Goal: Task Accomplishment & Management: Manage account settings

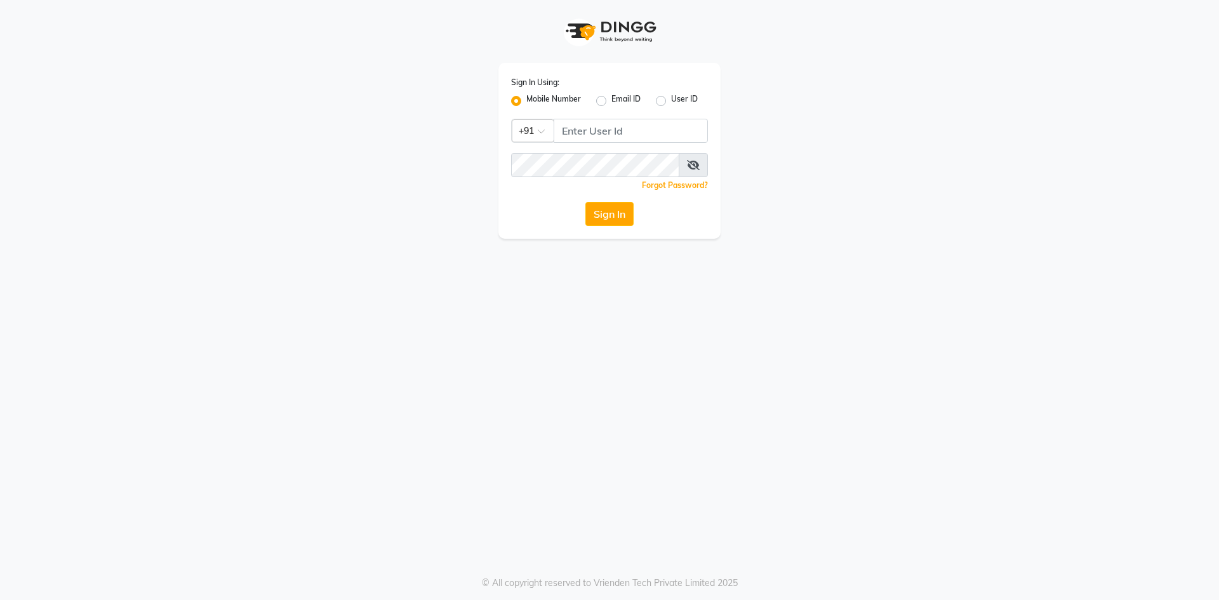
click at [690, 163] on icon at bounding box center [693, 165] width 13 height 10
click at [646, 132] on input "Username" at bounding box center [631, 131] width 154 height 24
type input "9778373105"
click at [585, 202] on button "Sign In" at bounding box center [609, 214] width 48 height 24
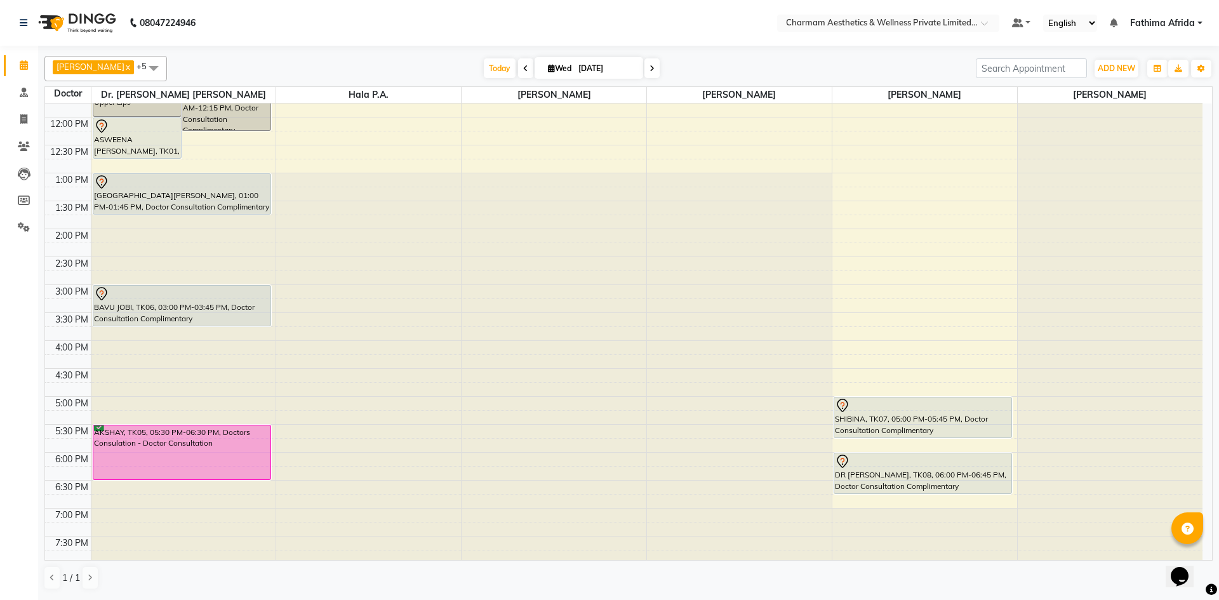
scroll to position [157, 0]
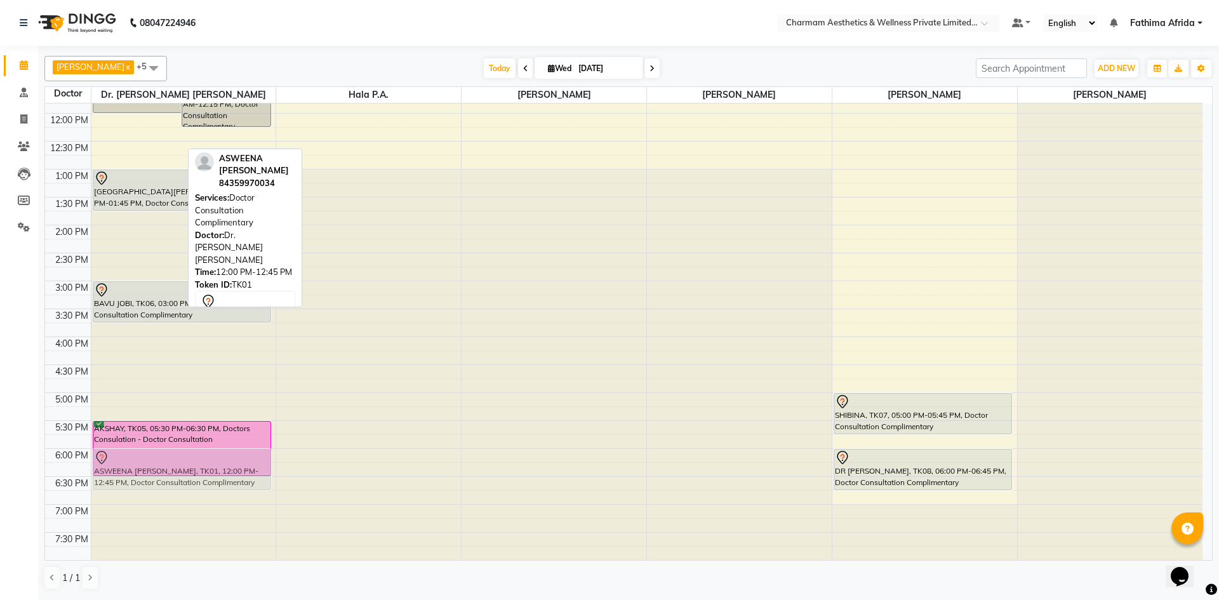
drag, startPoint x: 138, startPoint y: 133, endPoint x: 221, endPoint y: 469, distance: 346.0
click at [221, 469] on div "ANJALI, TK04, 11:00 AM-12:00 PM, Face Laser Hair Reduction - Upper Lips NASLA, …" at bounding box center [183, 253] width 185 height 614
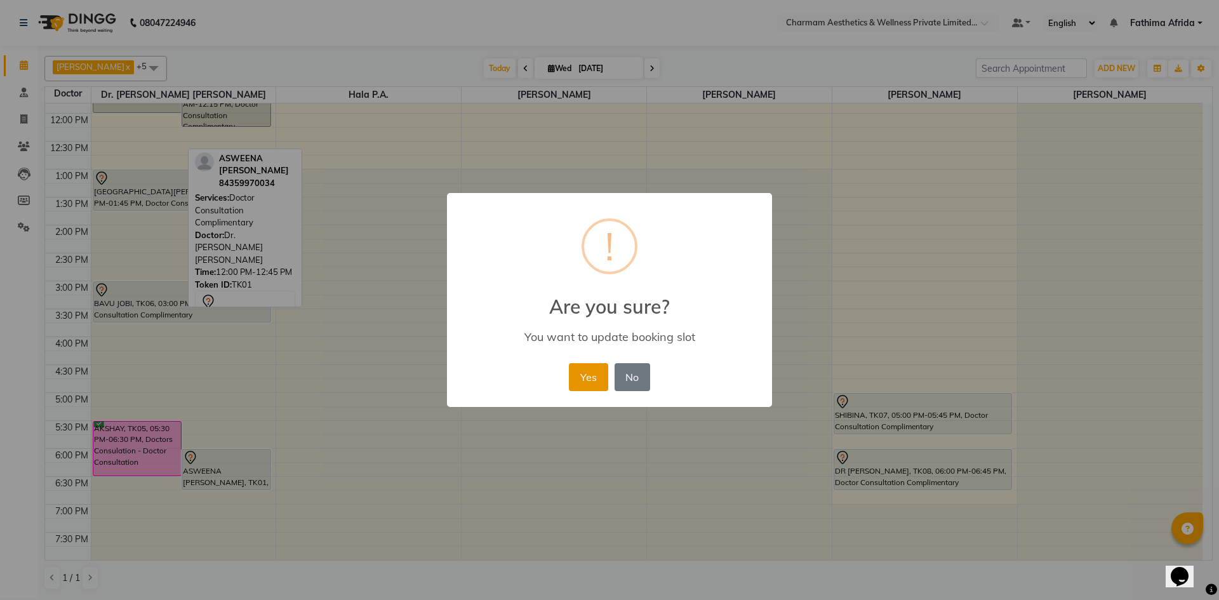
drag, startPoint x: 587, startPoint y: 380, endPoint x: 548, endPoint y: 402, distance: 44.9
click at [587, 380] on button "Yes" at bounding box center [588, 377] width 39 height 28
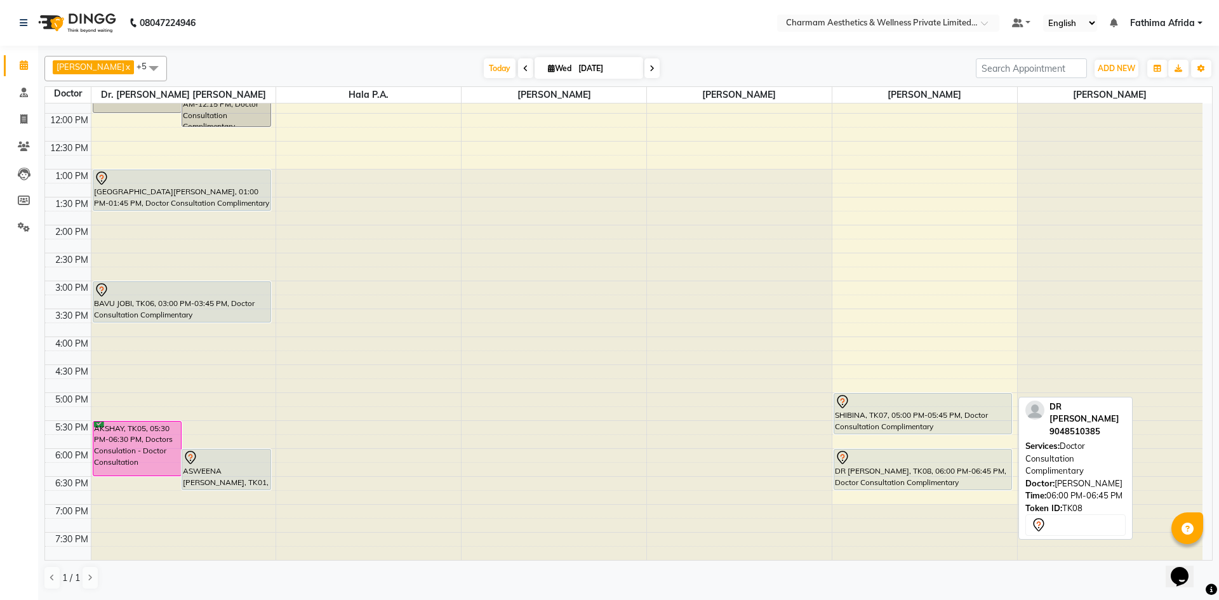
click at [919, 473] on div "DR [PERSON_NAME], TK08, 06:00 PM-06:45 PM, Doctor Consultation Complimentary" at bounding box center [923, 470] width 178 height 40
click at [910, 472] on div "DR [PERSON_NAME], TK08, 06:00 PM-06:45 PM, Doctor Consultation Complimentary" at bounding box center [923, 470] width 178 height 40
select select "7"
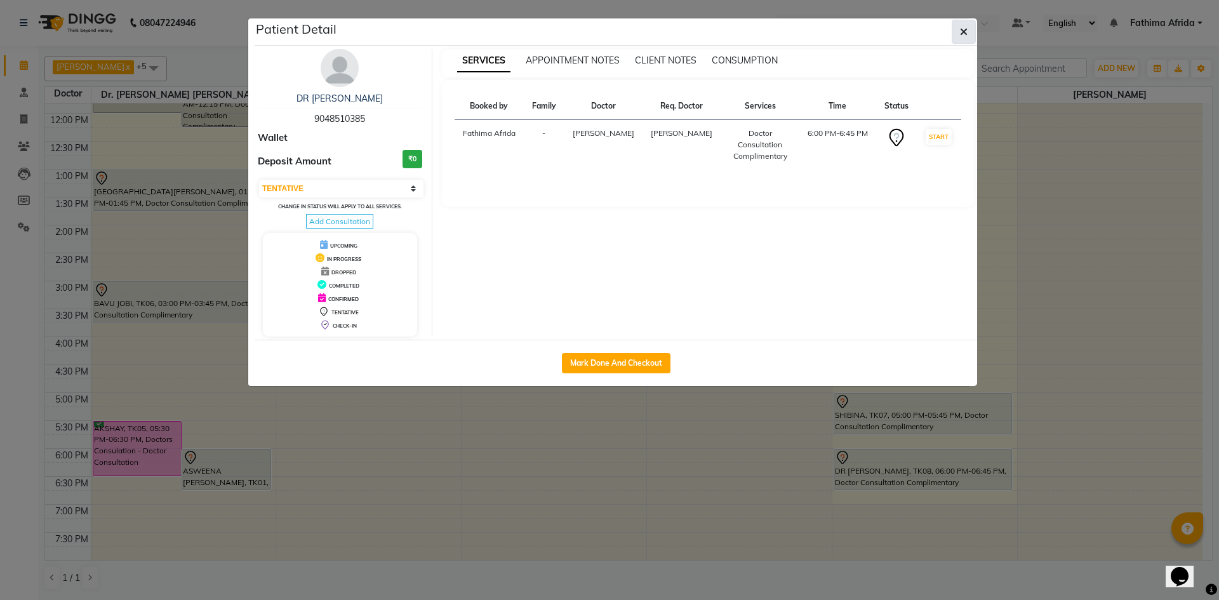
click at [961, 29] on icon "button" at bounding box center [964, 32] width 8 height 10
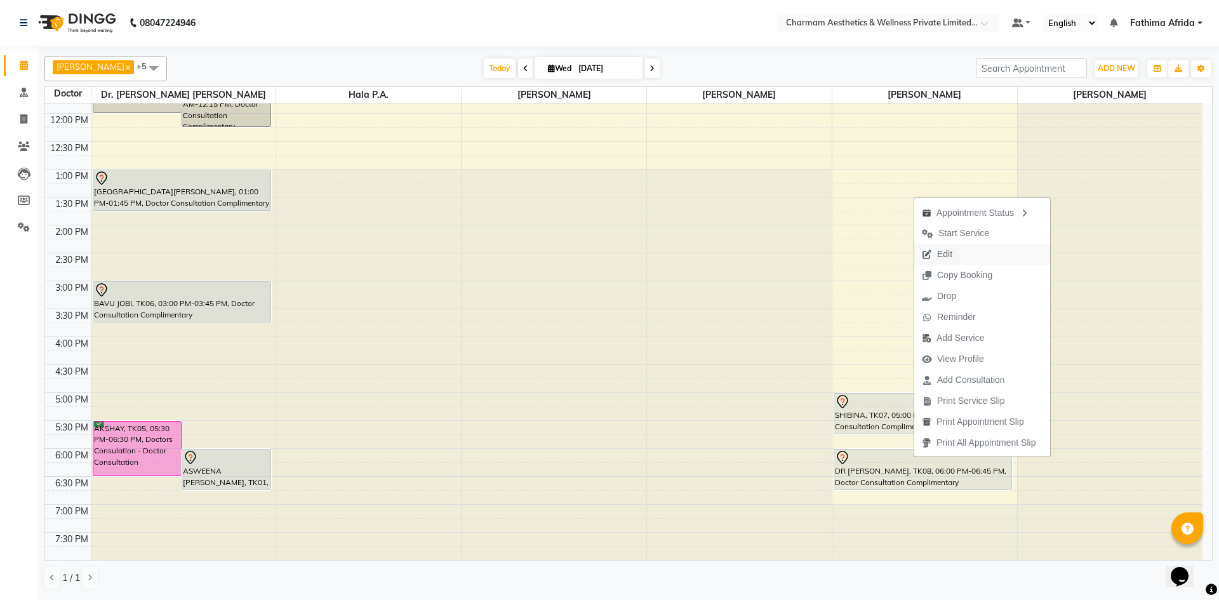
click at [998, 251] on button "Edit" at bounding box center [982, 254] width 136 height 21
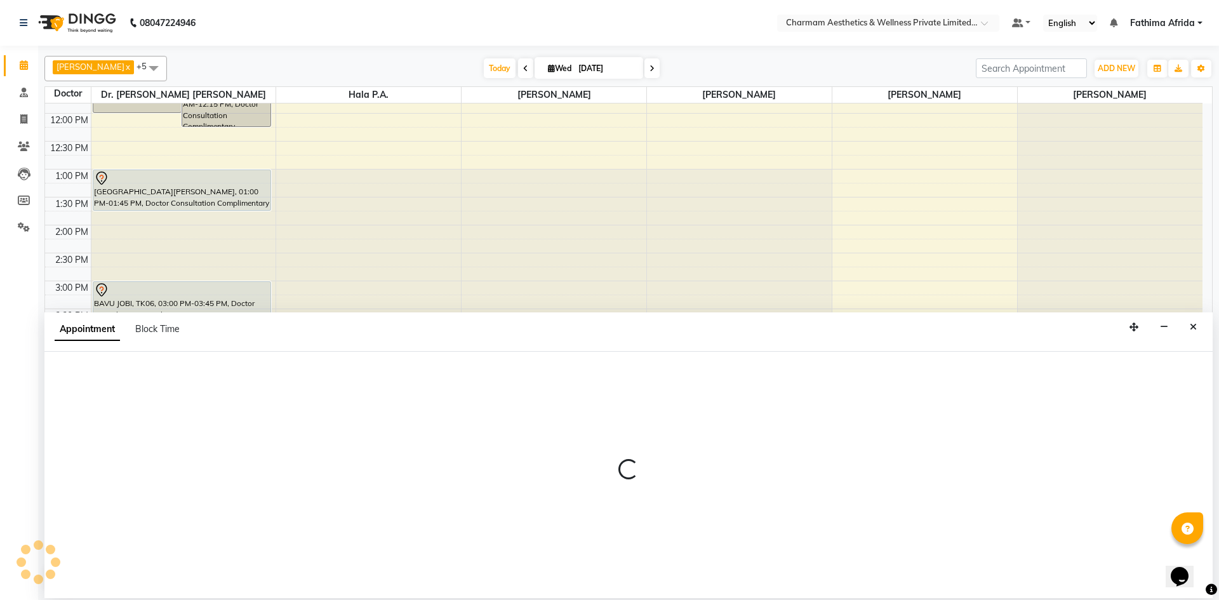
select select "tentative"
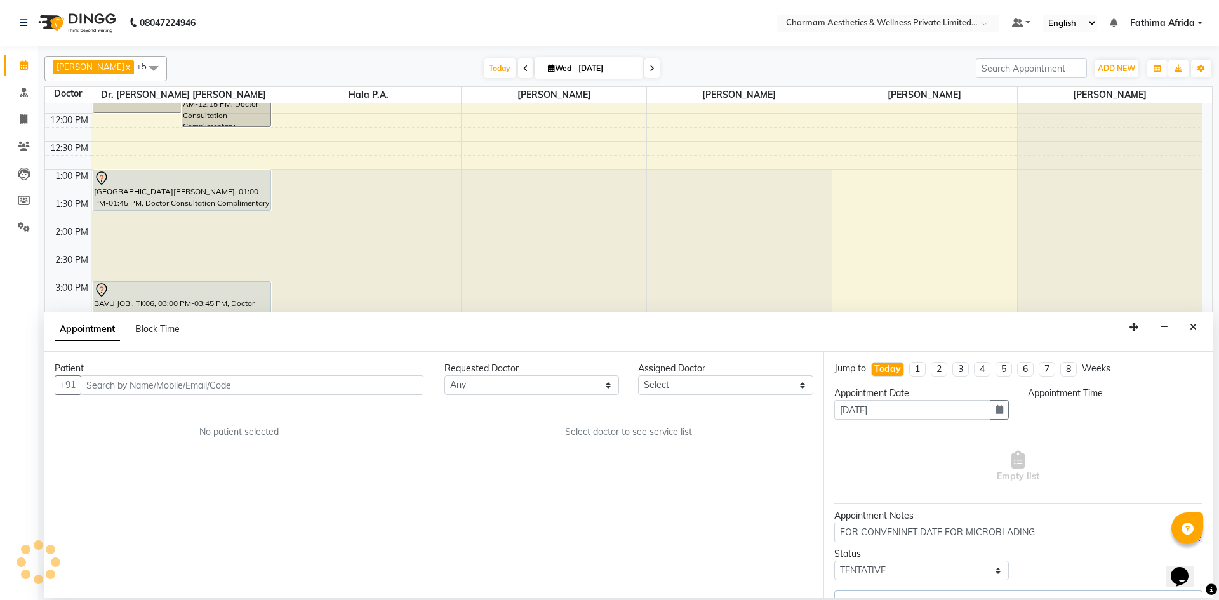
select select "70740"
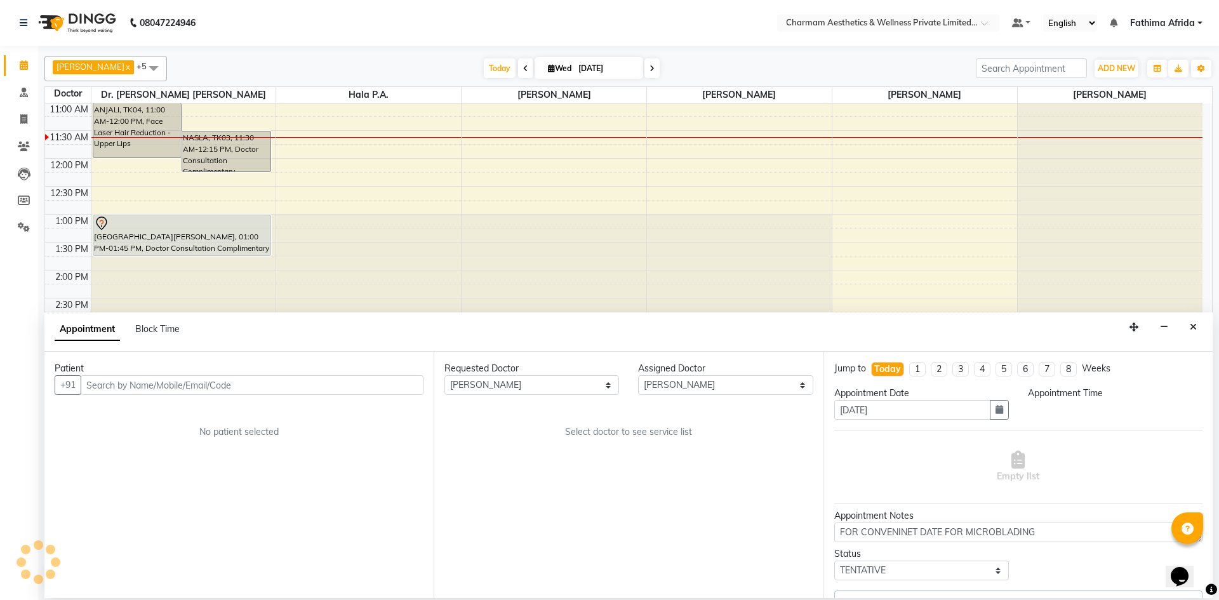
select select "1080"
select select "3905"
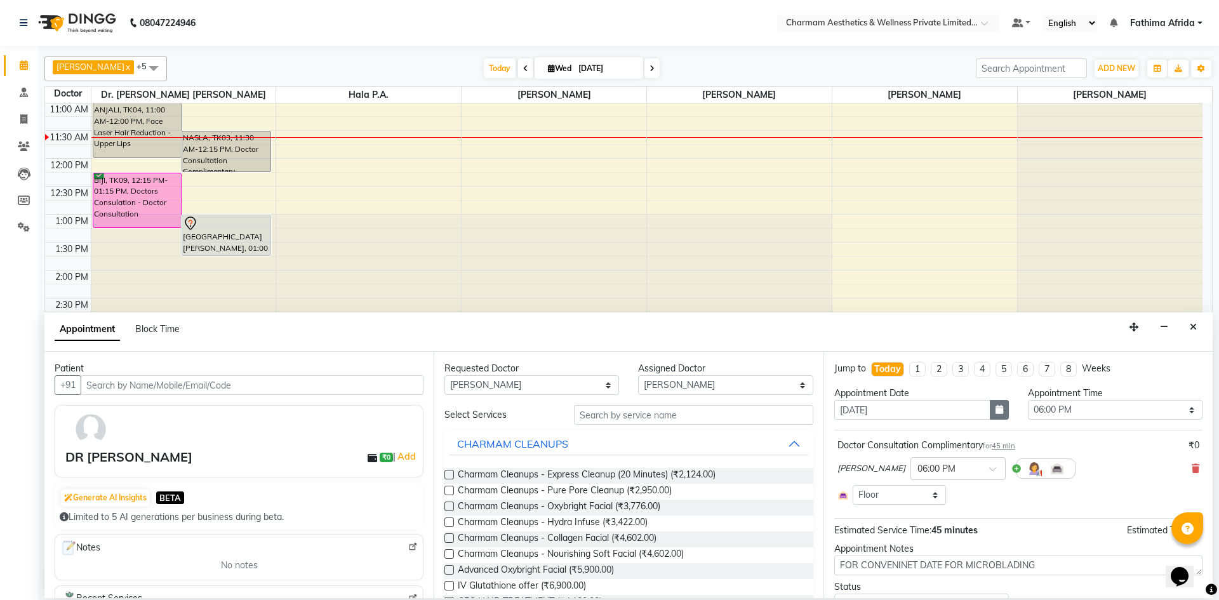
click at [992, 415] on button "button" at bounding box center [999, 410] width 19 height 20
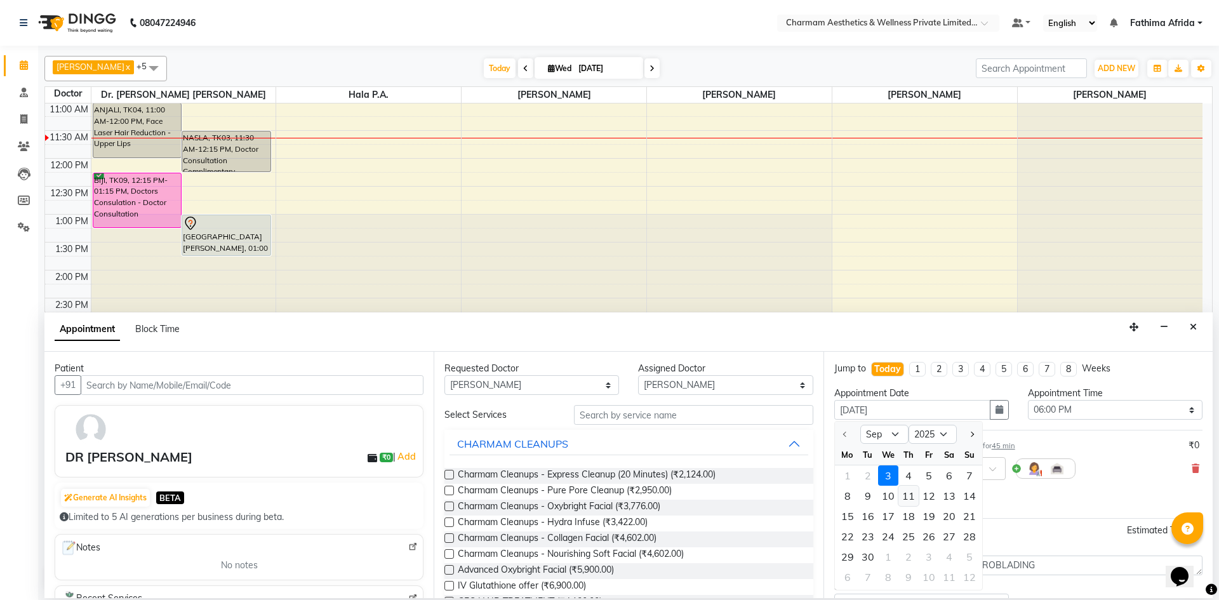
click at [911, 495] on div "11" at bounding box center [908, 496] width 20 height 20
type input "[DATE]"
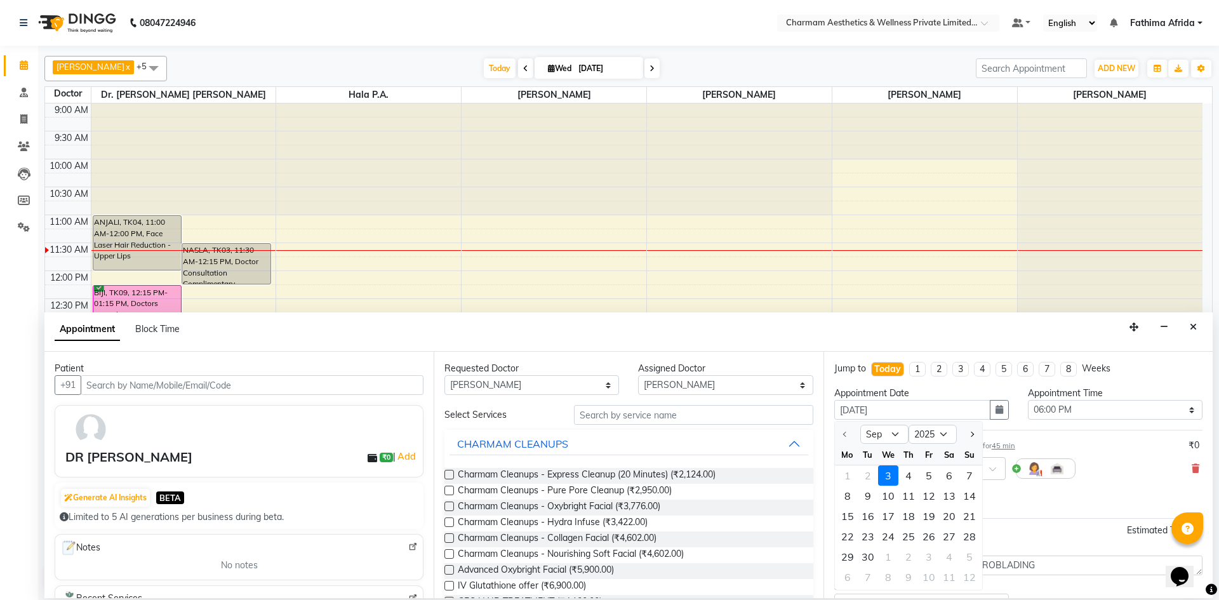
select select "1080"
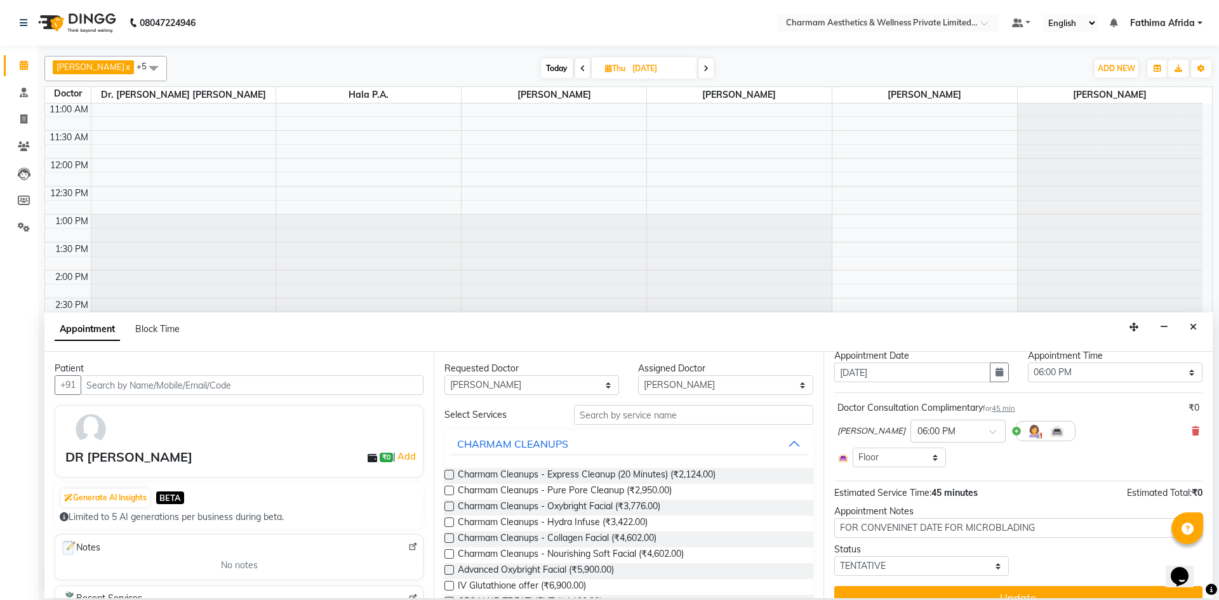
scroll to position [58, 0]
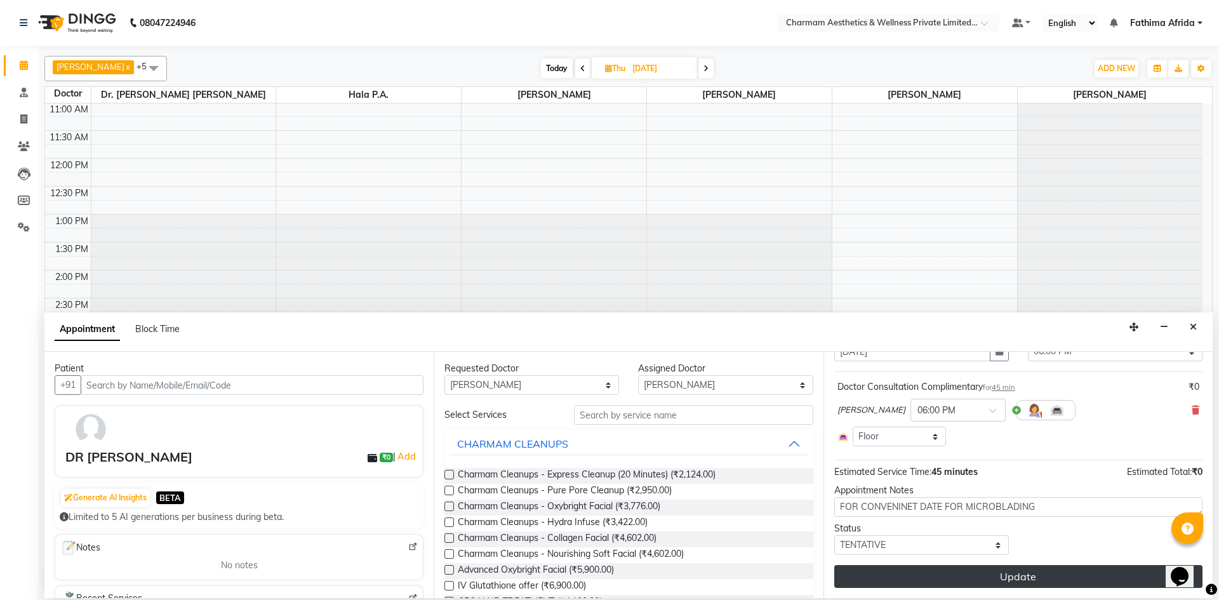
click at [959, 575] on button "Update" at bounding box center [1018, 576] width 368 height 23
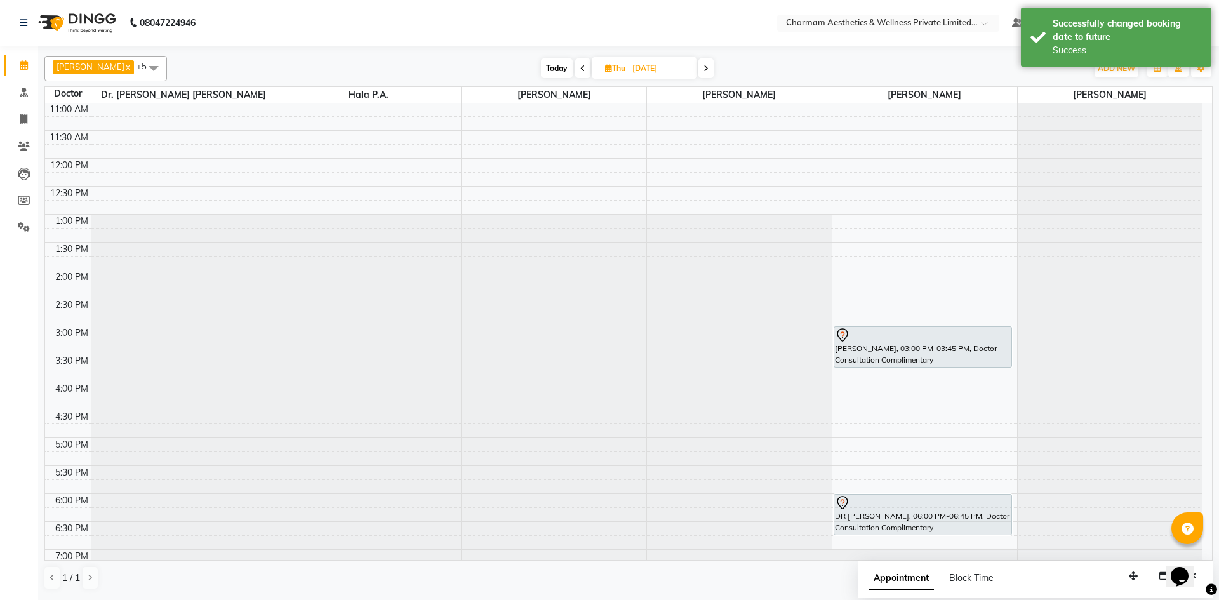
click at [612, 68] on icon at bounding box center [608, 68] width 7 height 8
select select "9"
select select "2025"
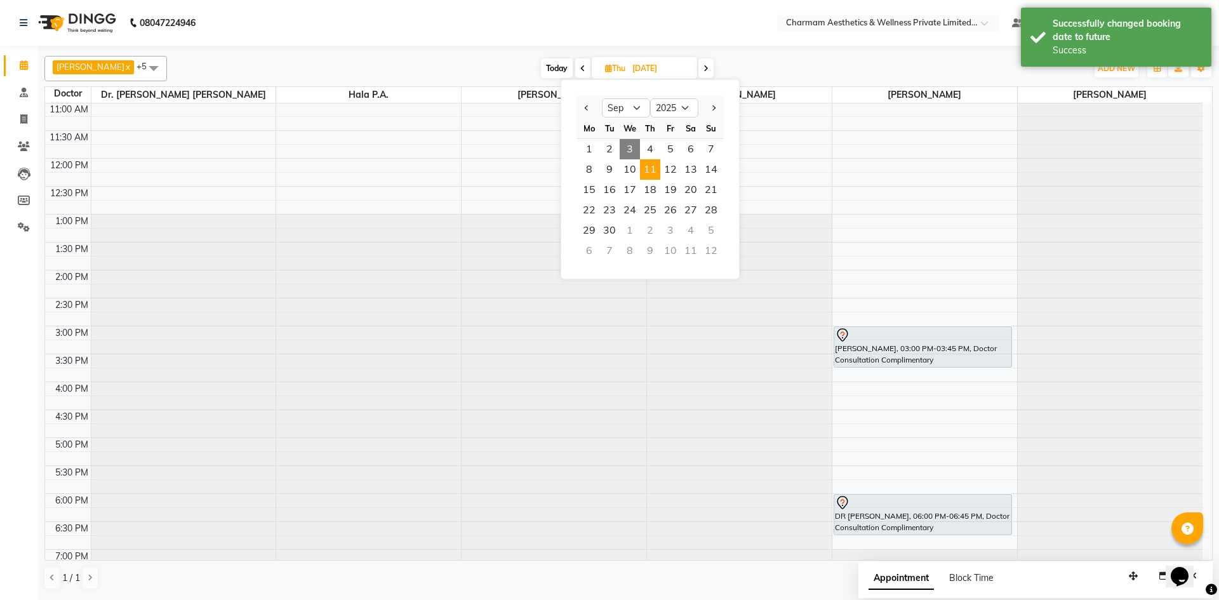
click at [632, 149] on span "3" at bounding box center [630, 149] width 20 height 20
type input "[DATE]"
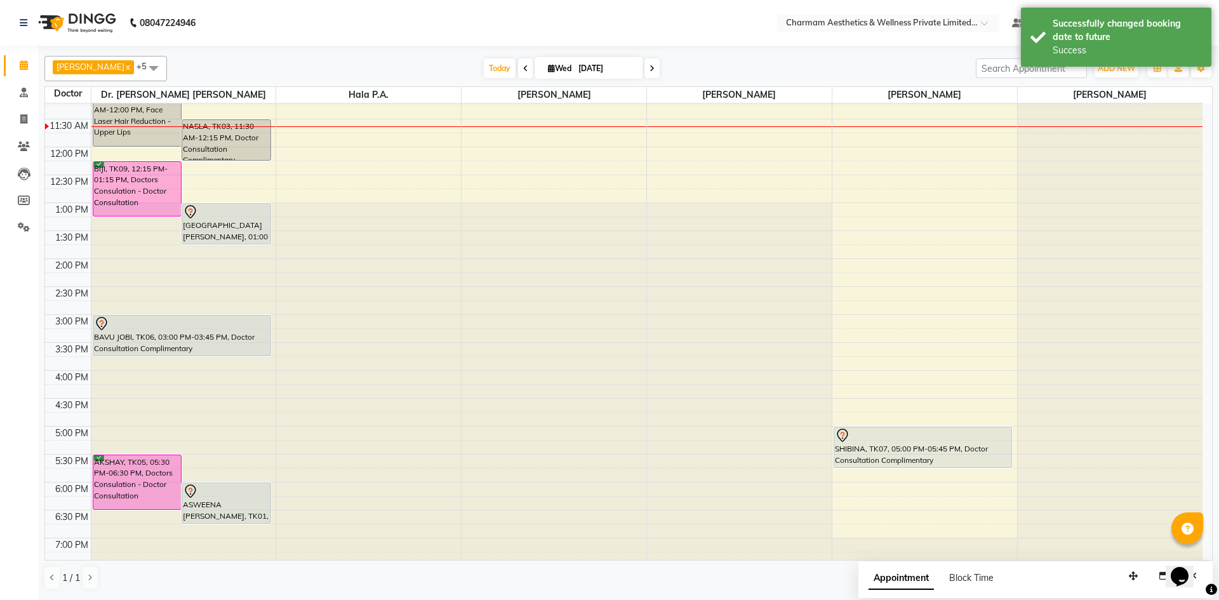
scroll to position [157, 0]
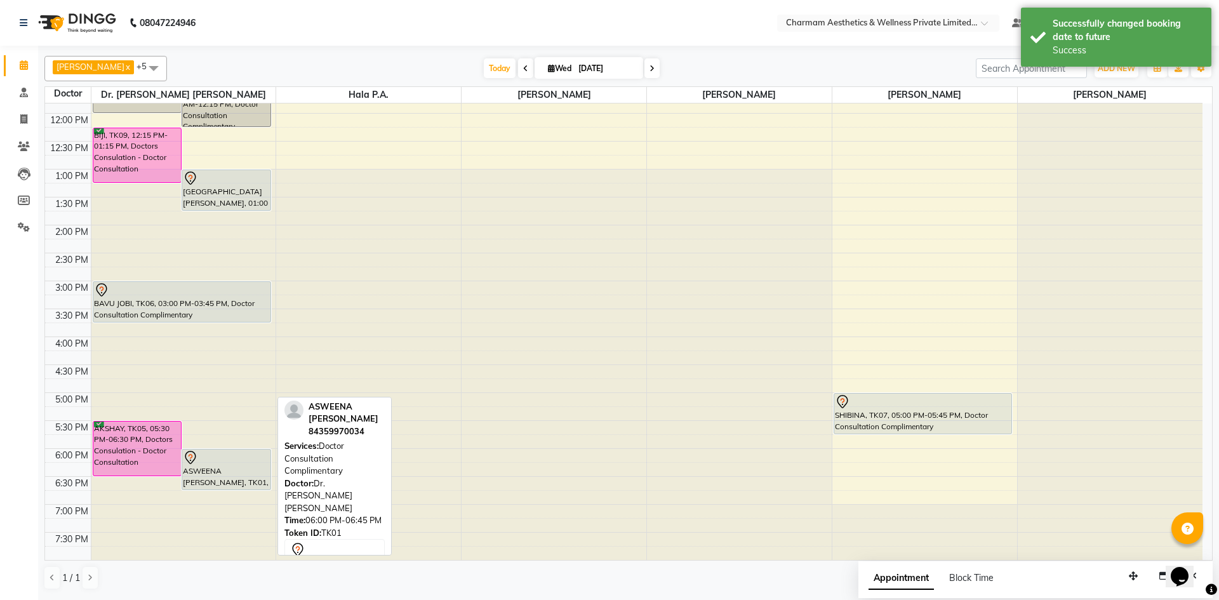
click at [223, 481] on div "ASWEENA [PERSON_NAME], TK01, 06:00 PM-06:45 PM, Doctor Consultation Complimenta…" at bounding box center [226, 470] width 88 height 40
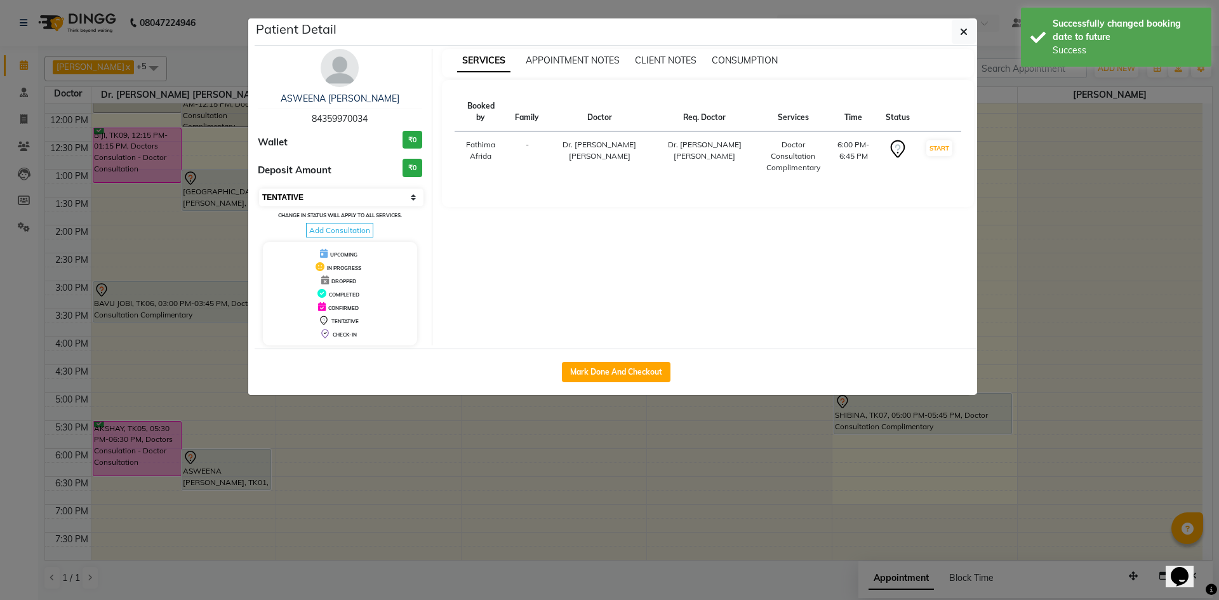
drag, startPoint x: 381, startPoint y: 196, endPoint x: 381, endPoint y: 203, distance: 7.6
click at [383, 196] on select "Select IN SERVICE CONFIRMED TENTATIVE CHECK IN MARK DONE DROPPED UPCOMING" at bounding box center [341, 198] width 164 height 18
select select "6"
click at [259, 189] on select "Select IN SERVICE CONFIRMED TENTATIVE CHECK IN MARK DONE DROPPED UPCOMING" at bounding box center [341, 198] width 164 height 18
click at [970, 26] on button "button" at bounding box center [964, 32] width 24 height 24
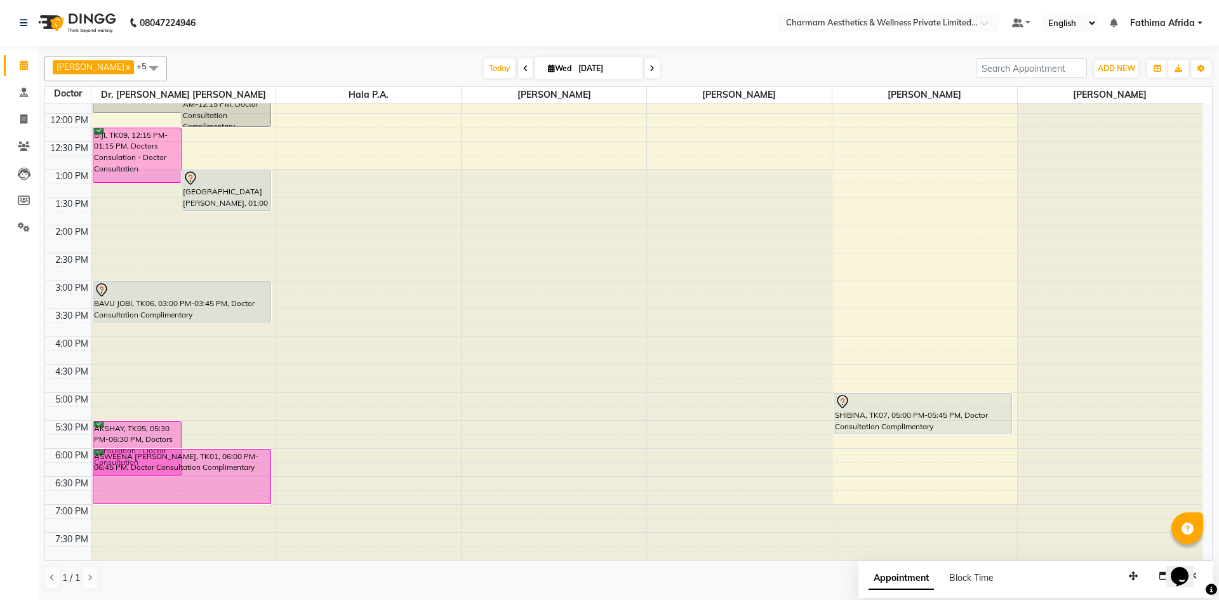
click at [223, 495] on div "ANJALI, TK04, 11:00 AM-12:00 PM, Face Laser Hair Reduction - Upper Lips NASLA, …" at bounding box center [183, 253] width 185 height 614
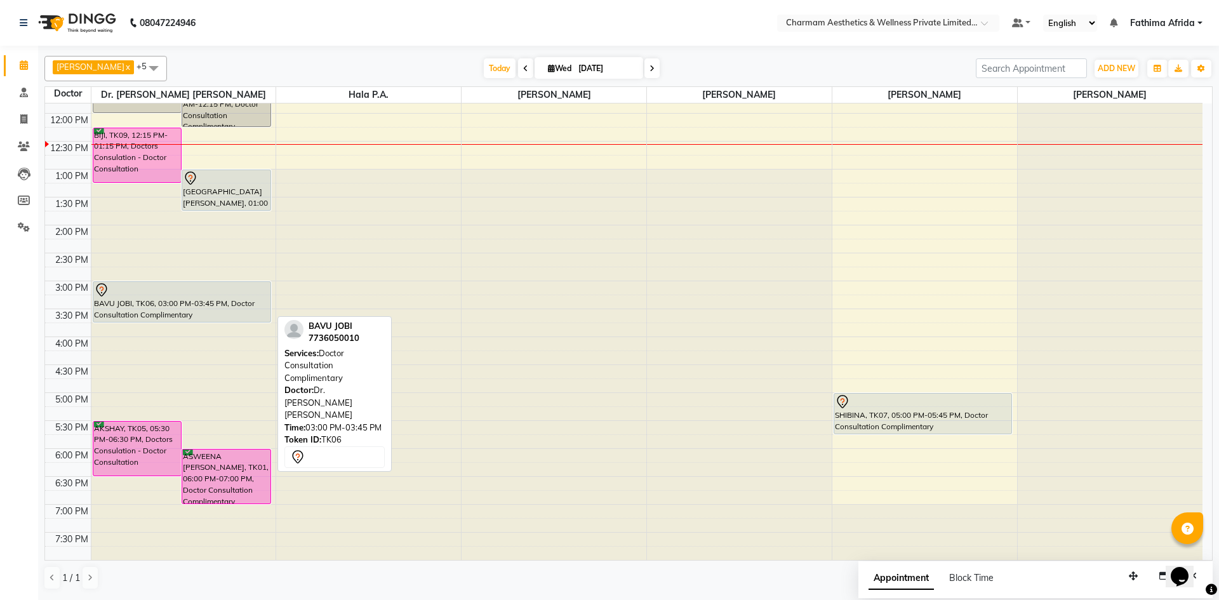
scroll to position [94, 0]
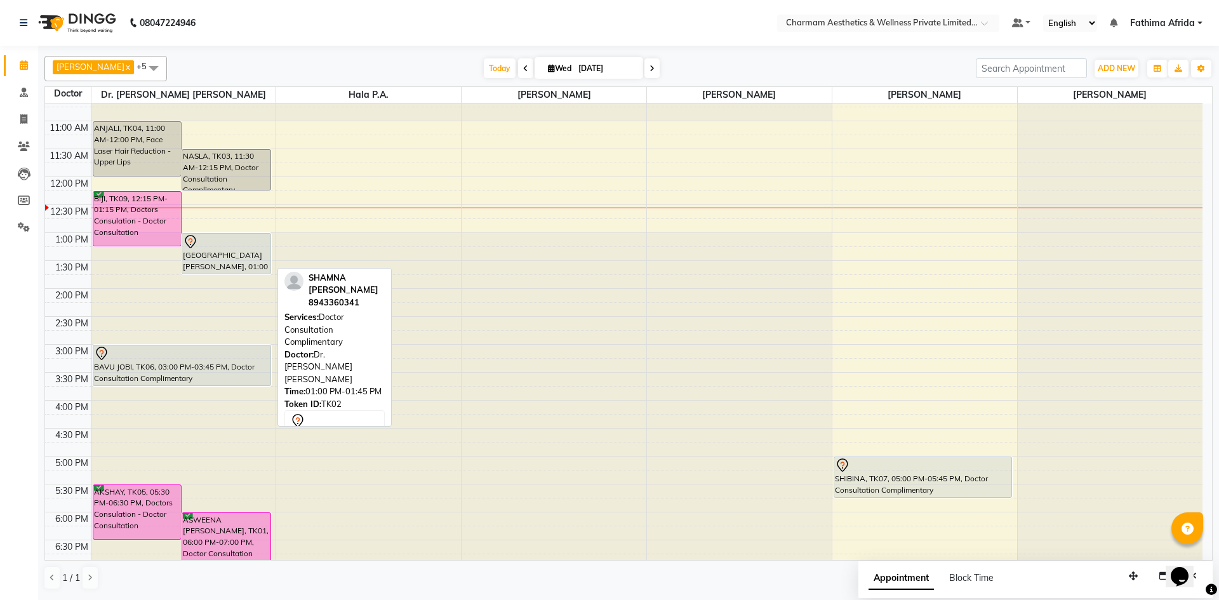
click at [211, 251] on div "[GEOGRAPHIC_DATA][PERSON_NAME], 01:00 PM-01:45 PM, Doctor Consultation Complime…" at bounding box center [226, 254] width 88 height 40
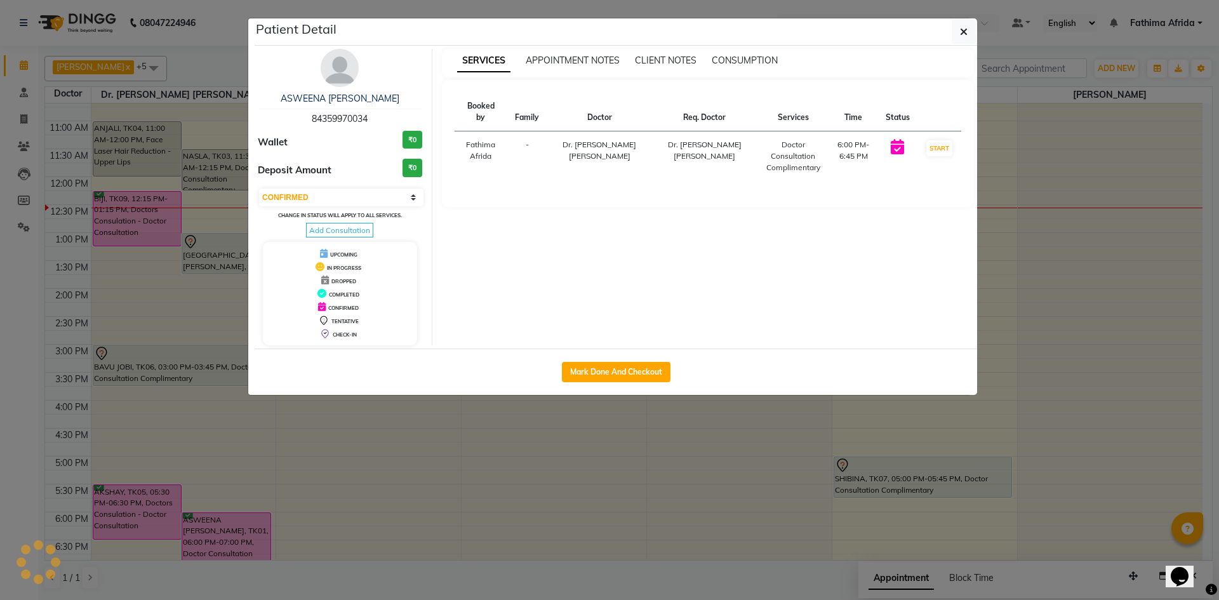
select select "7"
click at [971, 28] on button "button" at bounding box center [964, 32] width 24 height 24
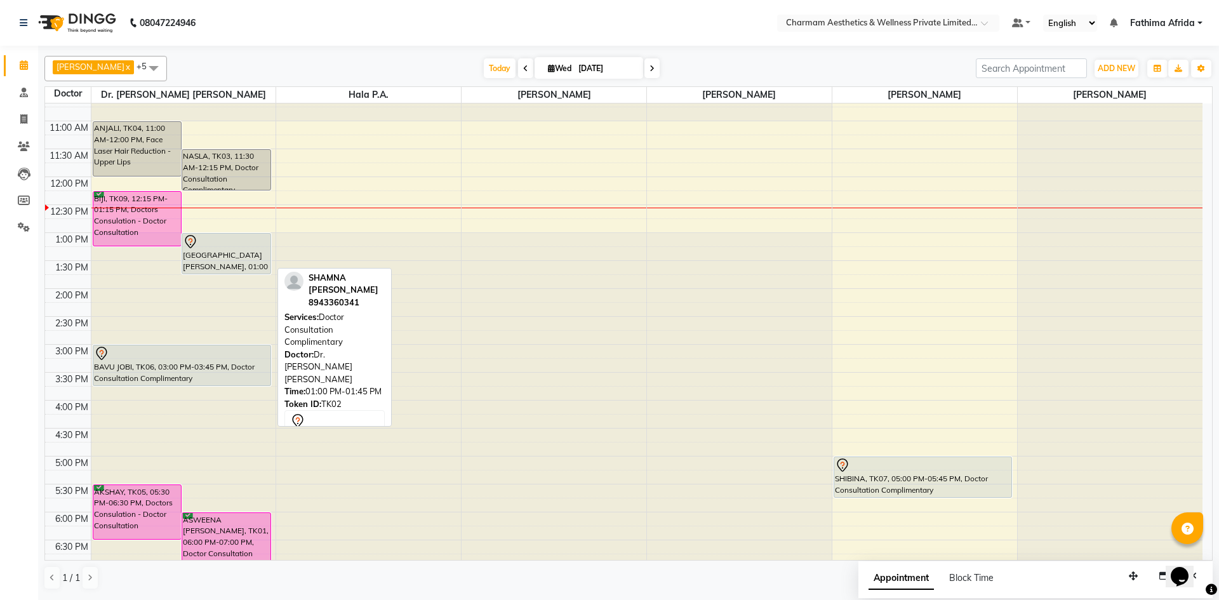
click at [236, 263] on div "[GEOGRAPHIC_DATA][PERSON_NAME], 01:00 PM-01:45 PM, Doctor Consultation Complime…" at bounding box center [226, 254] width 88 height 40
select select "7"
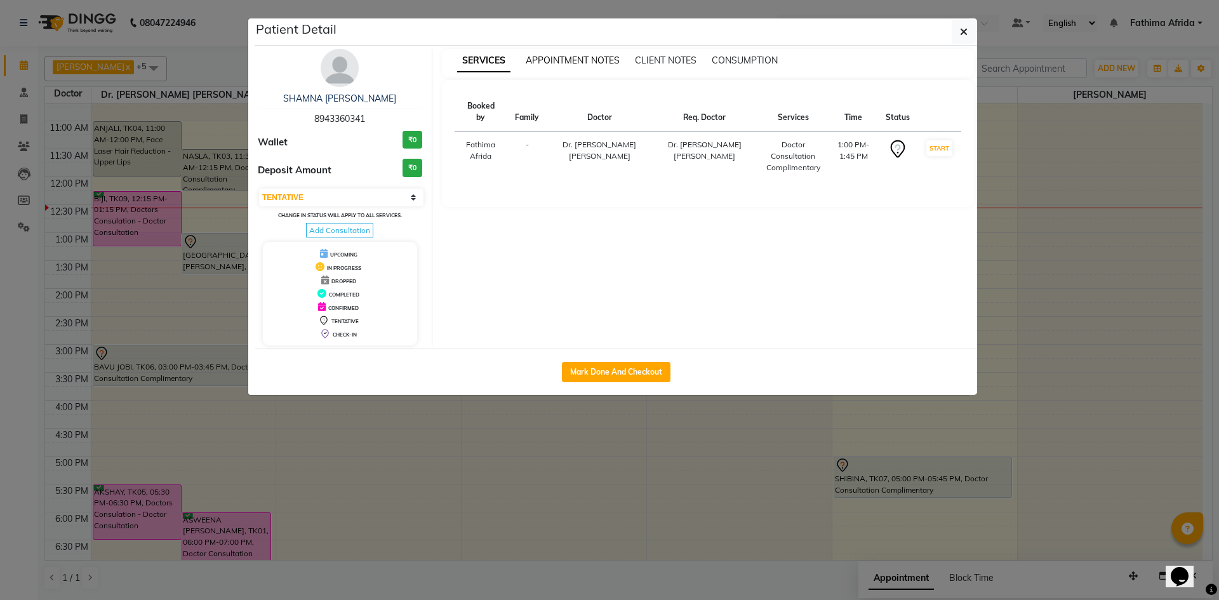
click at [577, 58] on span "APPOINTMENT NOTES" at bounding box center [573, 60] width 94 height 11
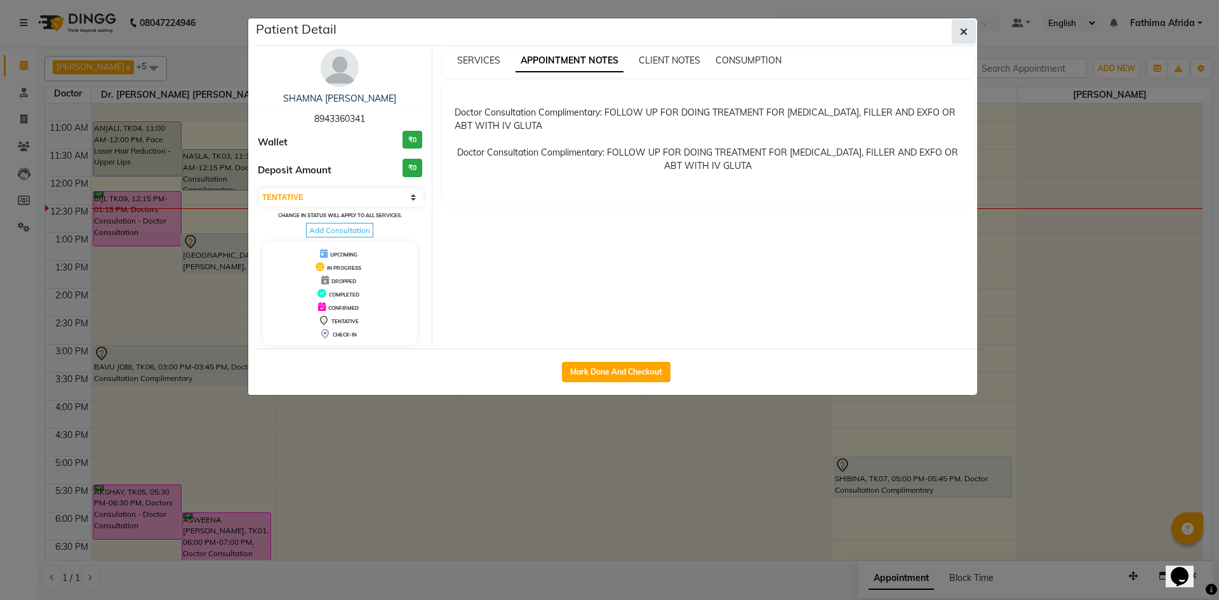
click at [966, 30] on icon "button" at bounding box center [964, 32] width 8 height 10
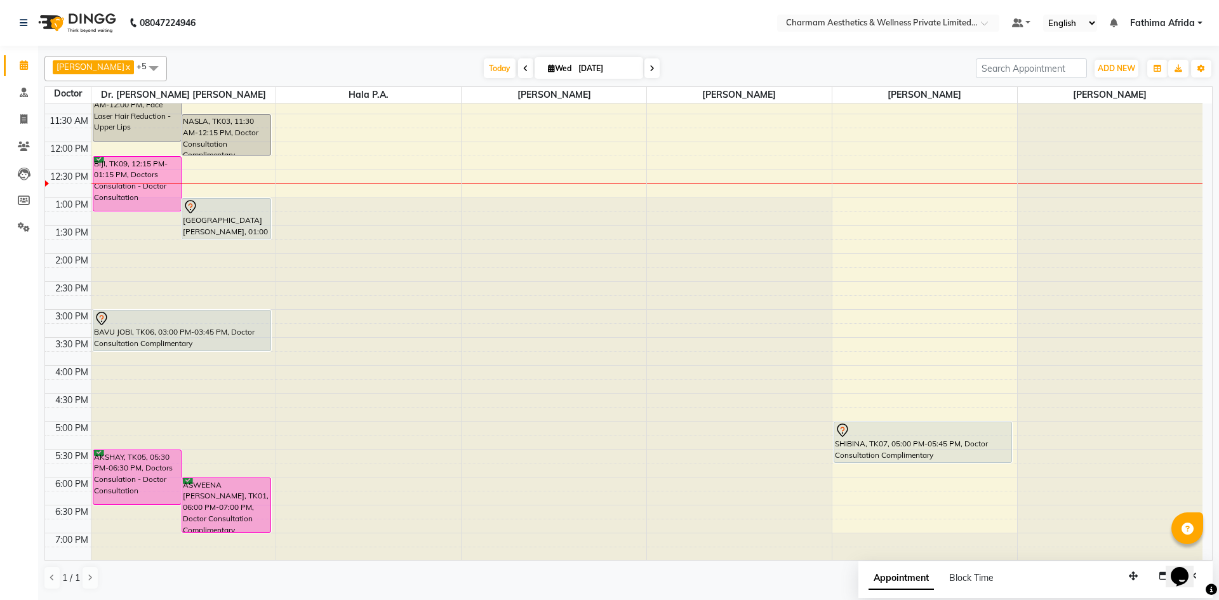
scroll to position [157, 0]
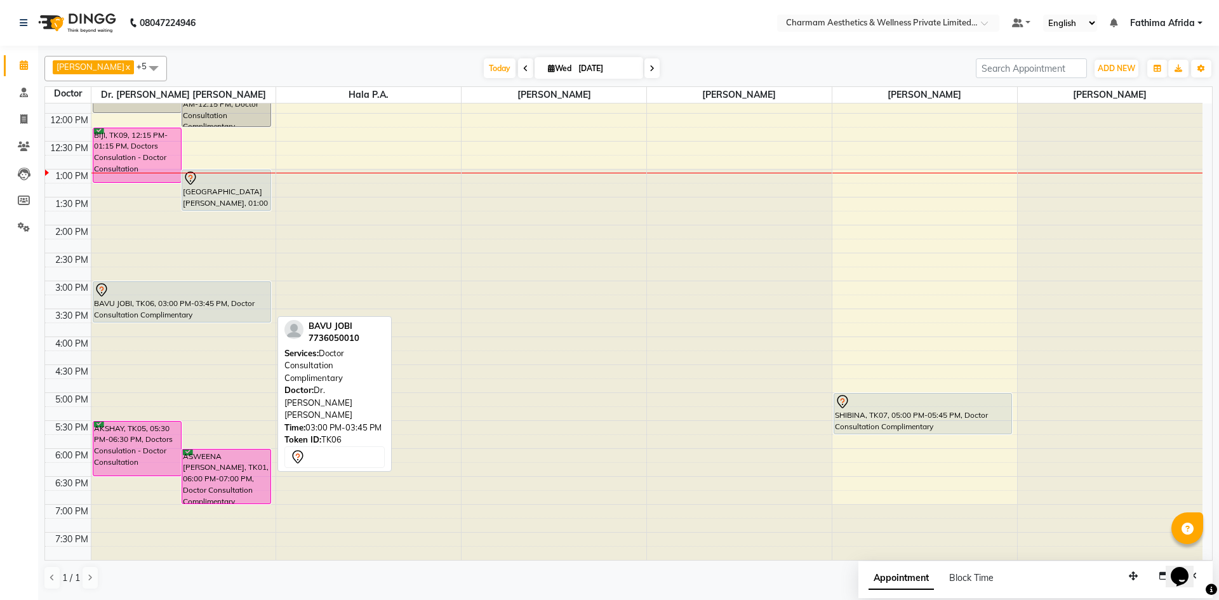
click at [204, 300] on div "BAVU JOBI, TK06, 03:00 PM-03:45 PM, Doctor Consultation Complimentary" at bounding box center [182, 302] width 178 height 40
select select "7"
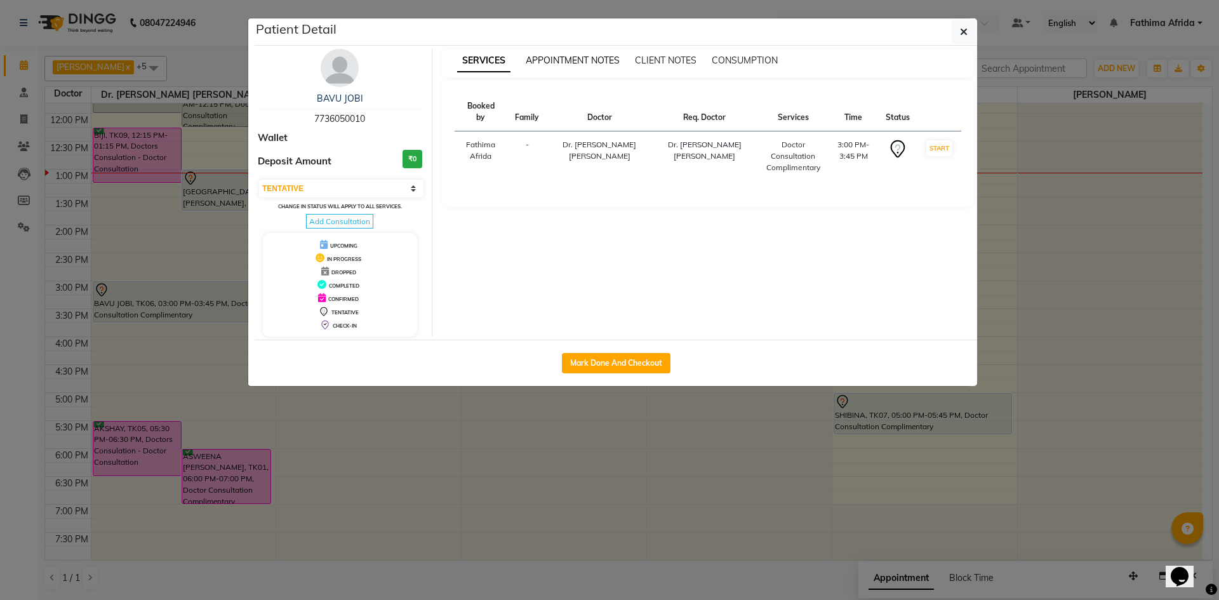
click at [575, 57] on span "APPOINTMENT NOTES" at bounding box center [573, 60] width 94 height 11
